Goal: Task Accomplishment & Management: Use online tool/utility

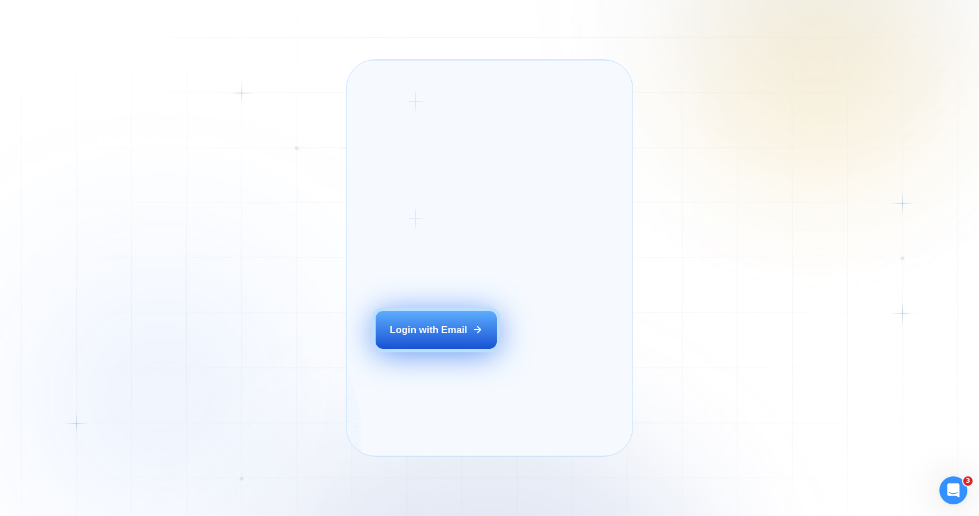
click at [420, 337] on div "Login with Email" at bounding box center [428, 329] width 77 height 13
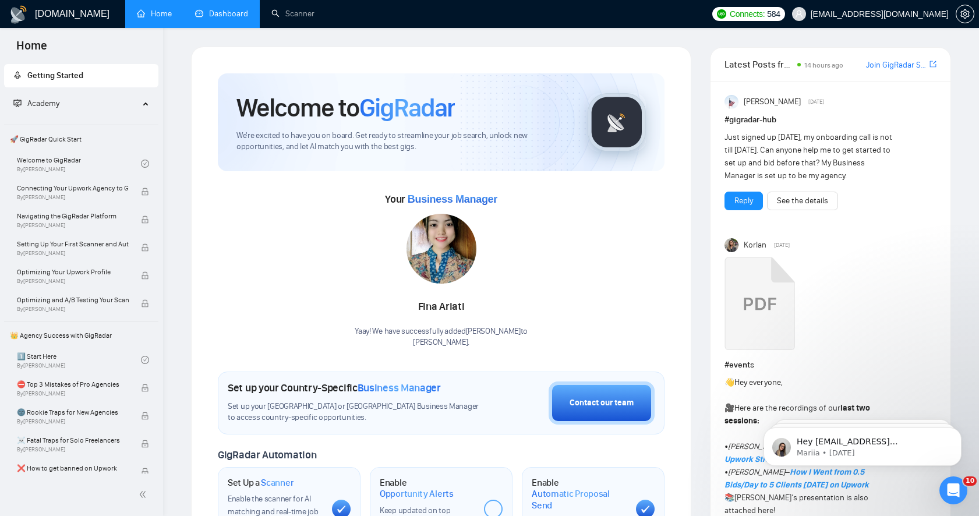
click at [231, 9] on link "Dashboard" at bounding box center [221, 14] width 53 height 10
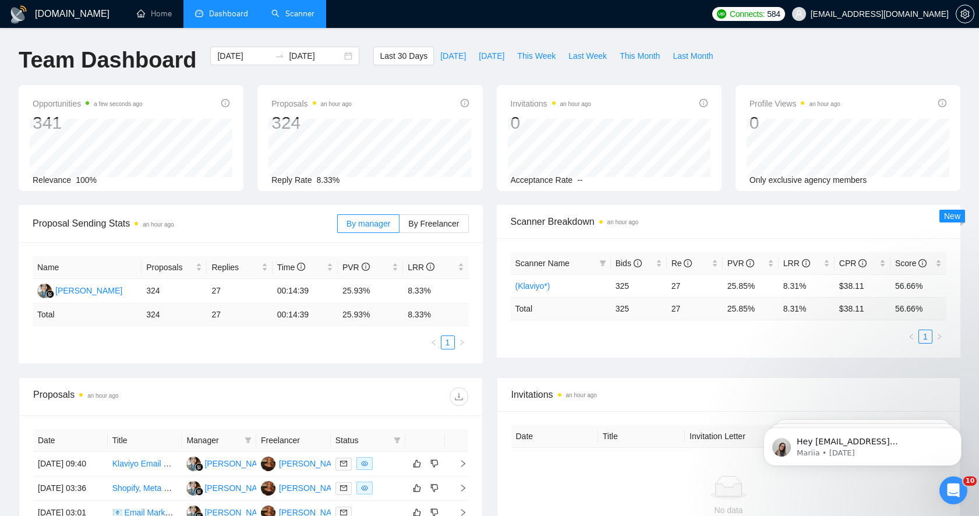
click at [306, 18] on link "Scanner" at bounding box center [292, 14] width 43 height 10
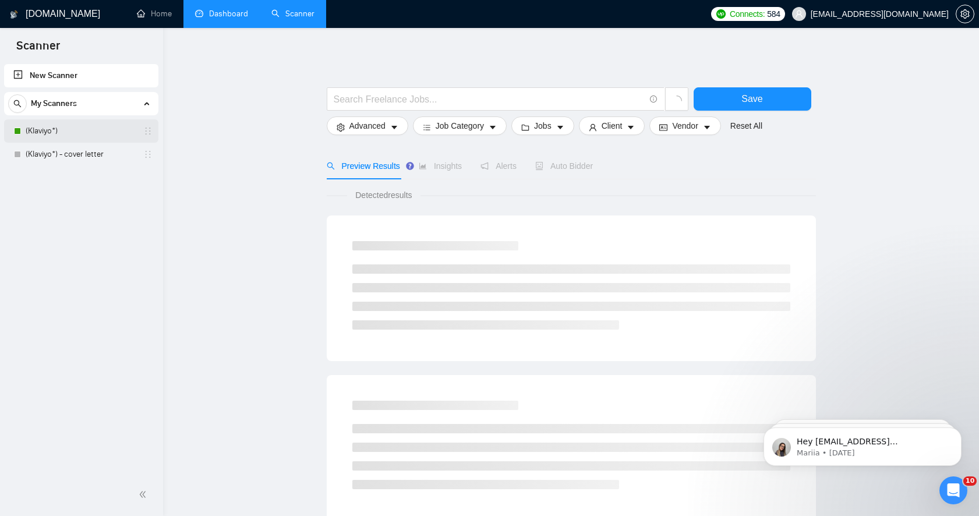
click at [78, 128] on link "(Klaviyo*)" at bounding box center [81, 130] width 111 height 23
